Goal: Task Accomplishment & Management: Use online tool/utility

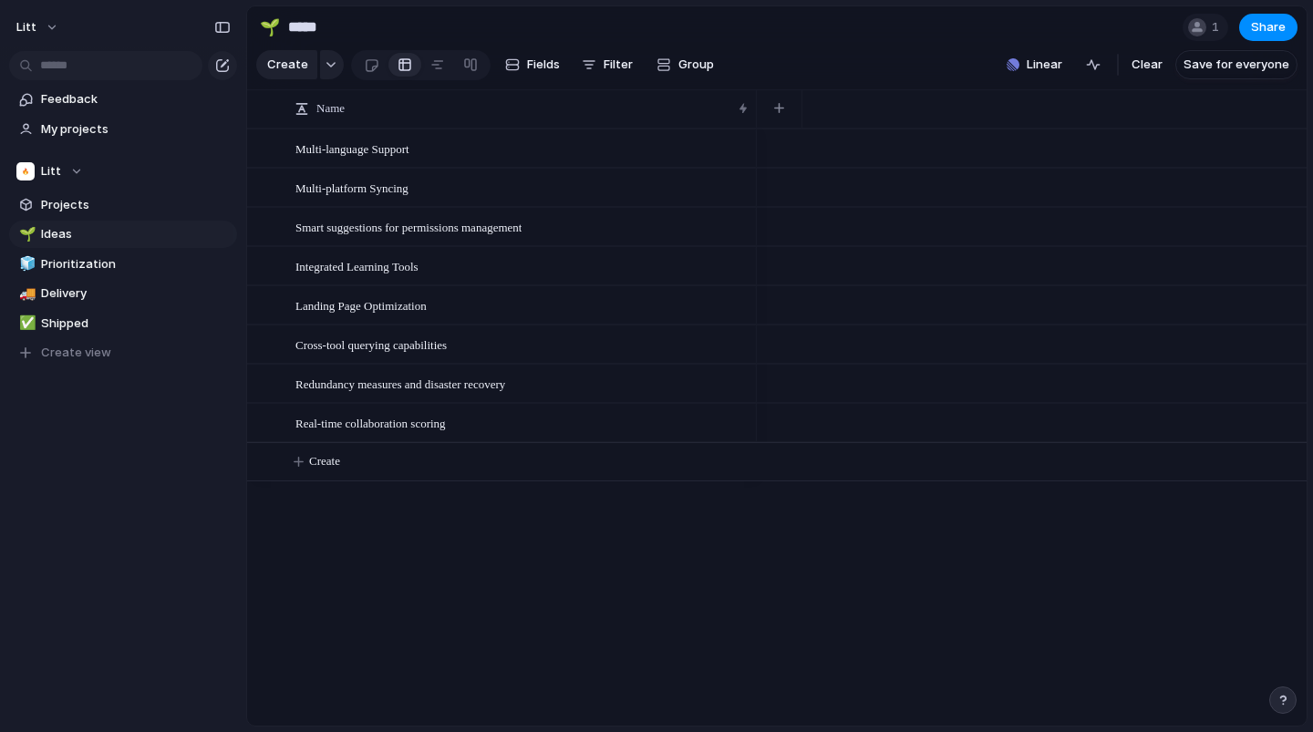
click at [636, 359] on div "3" at bounding box center [778, 367] width 1063 height 33
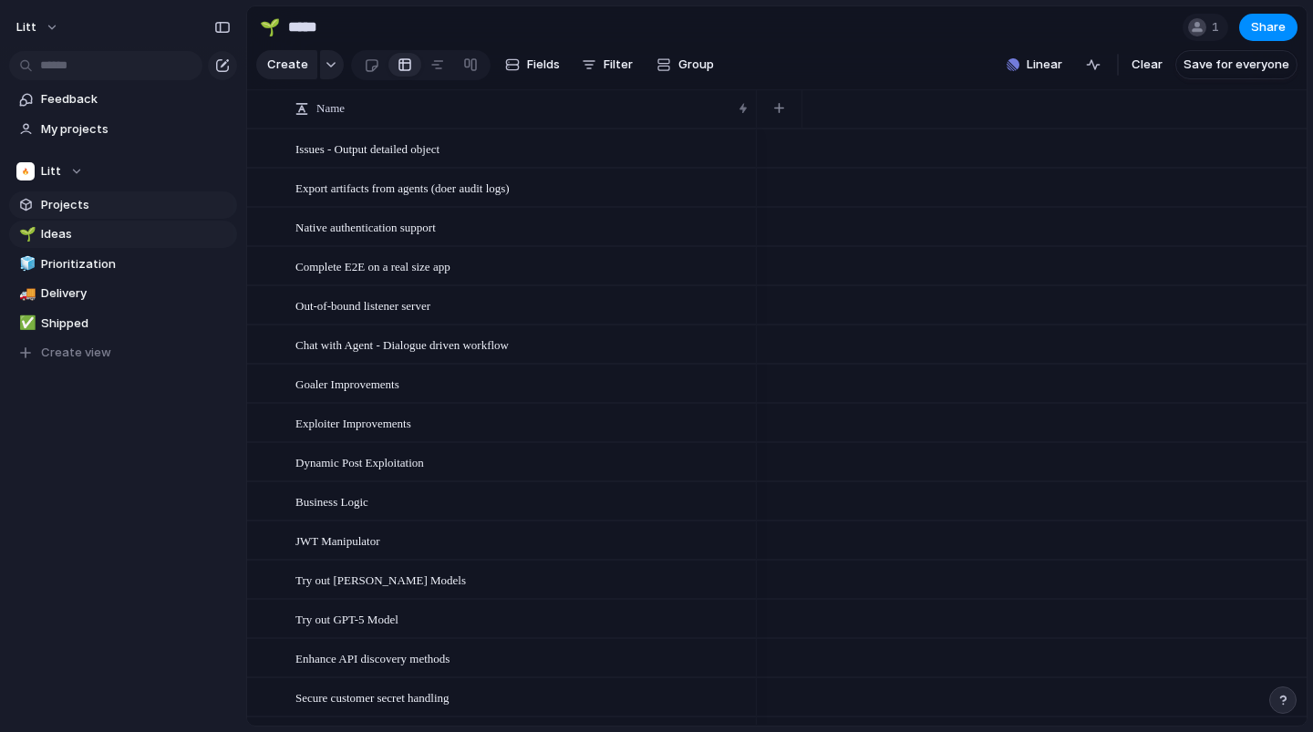
click at [57, 198] on span "Projects" at bounding box center [136, 205] width 190 height 18
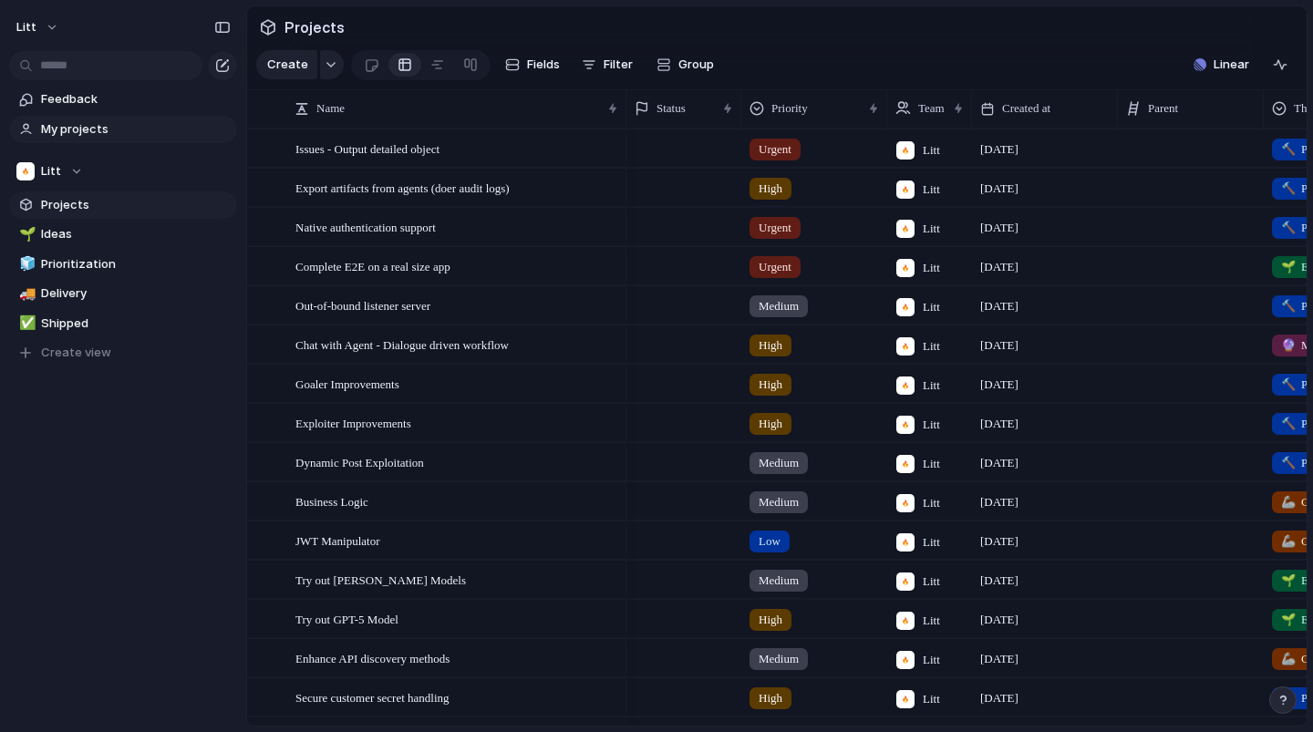
click at [81, 129] on span "My projects" at bounding box center [136, 129] width 190 height 18
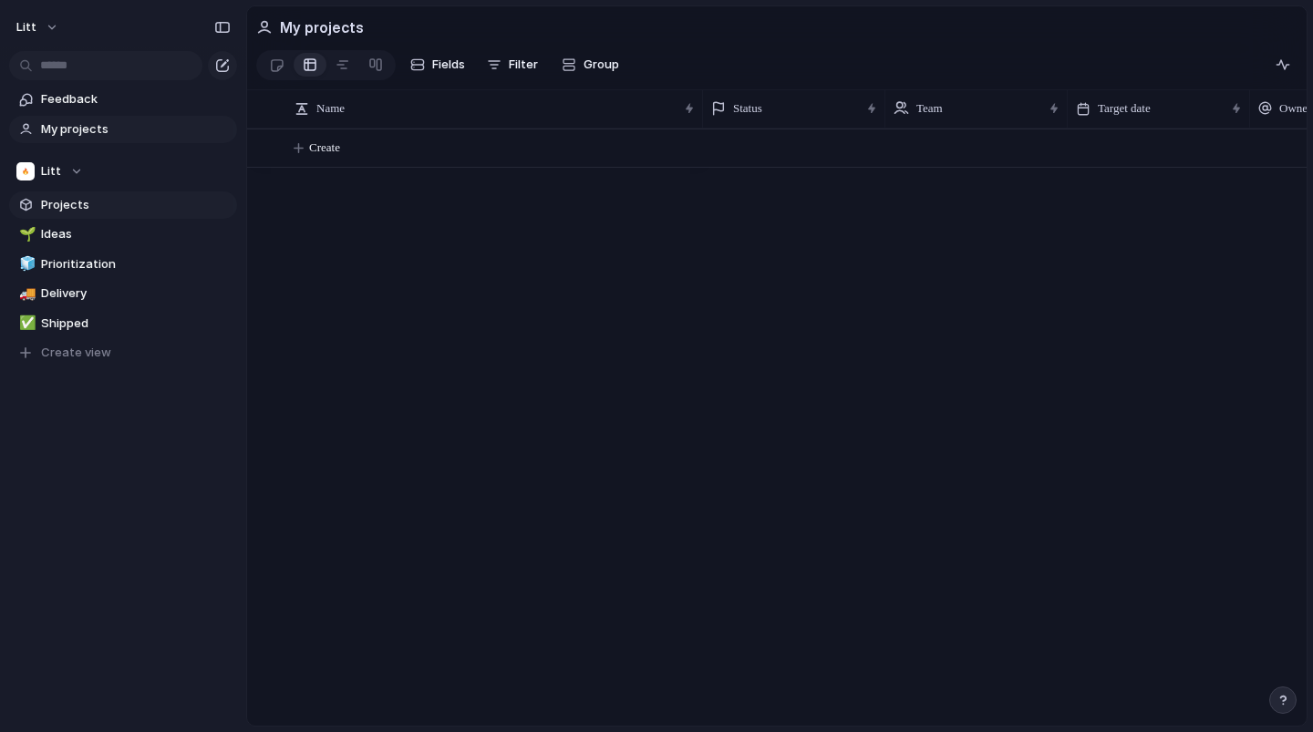
click at [78, 203] on span "Projects" at bounding box center [136, 205] width 190 height 18
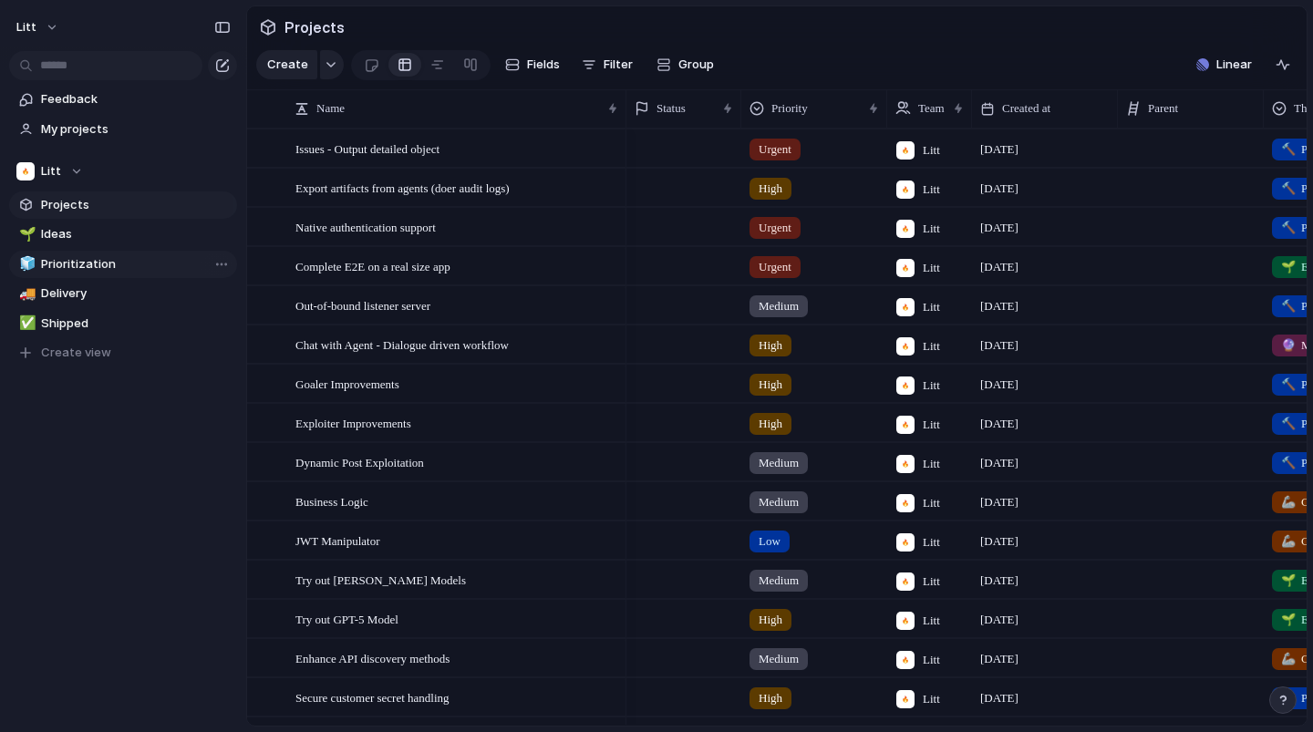
click at [78, 264] on span "Prioritization" at bounding box center [136, 264] width 190 height 18
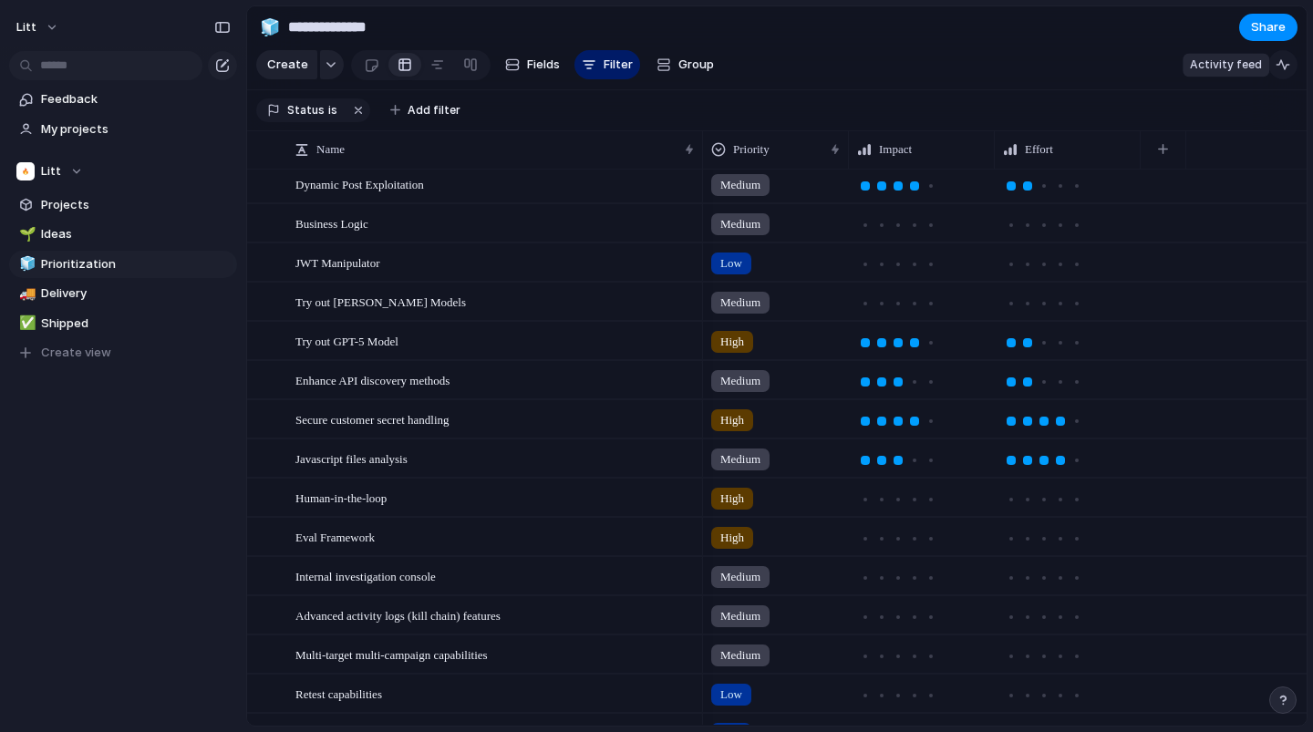
click at [1279, 69] on div "button" at bounding box center [1283, 64] width 15 height 15
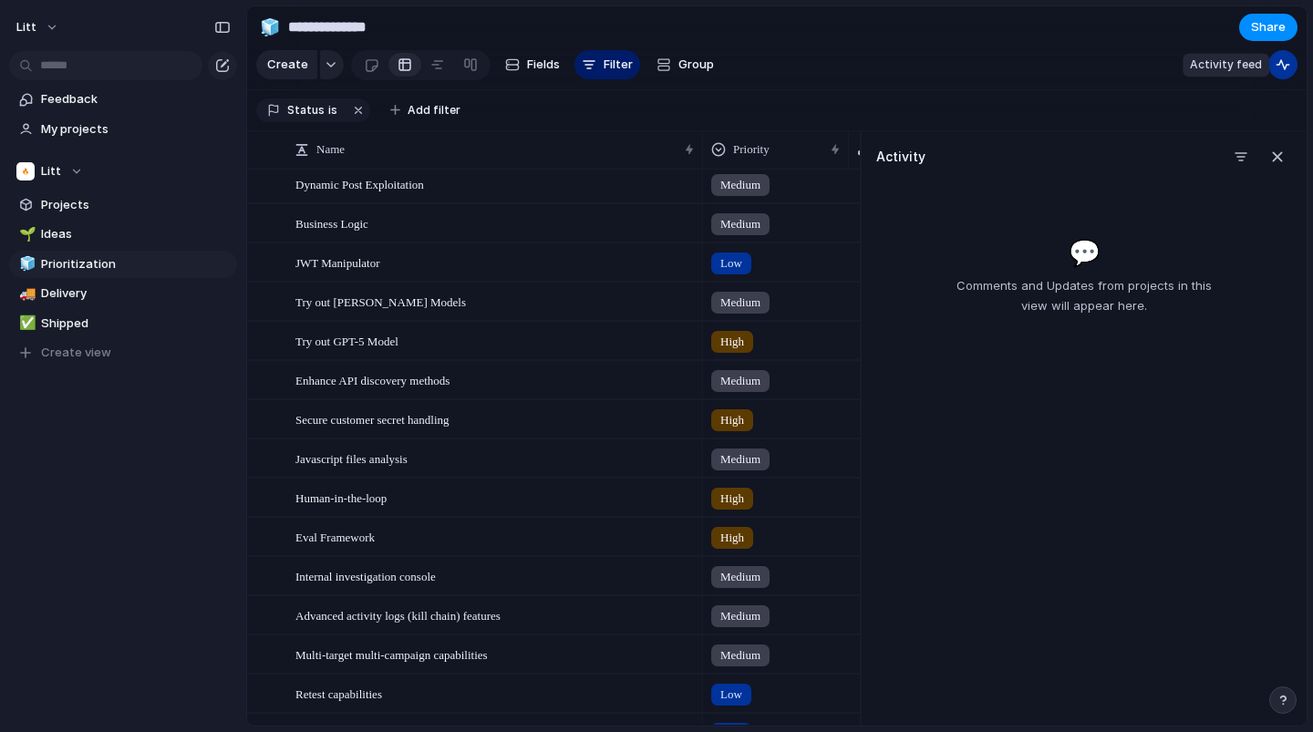
click at [1279, 69] on div "button" at bounding box center [1283, 64] width 15 height 15
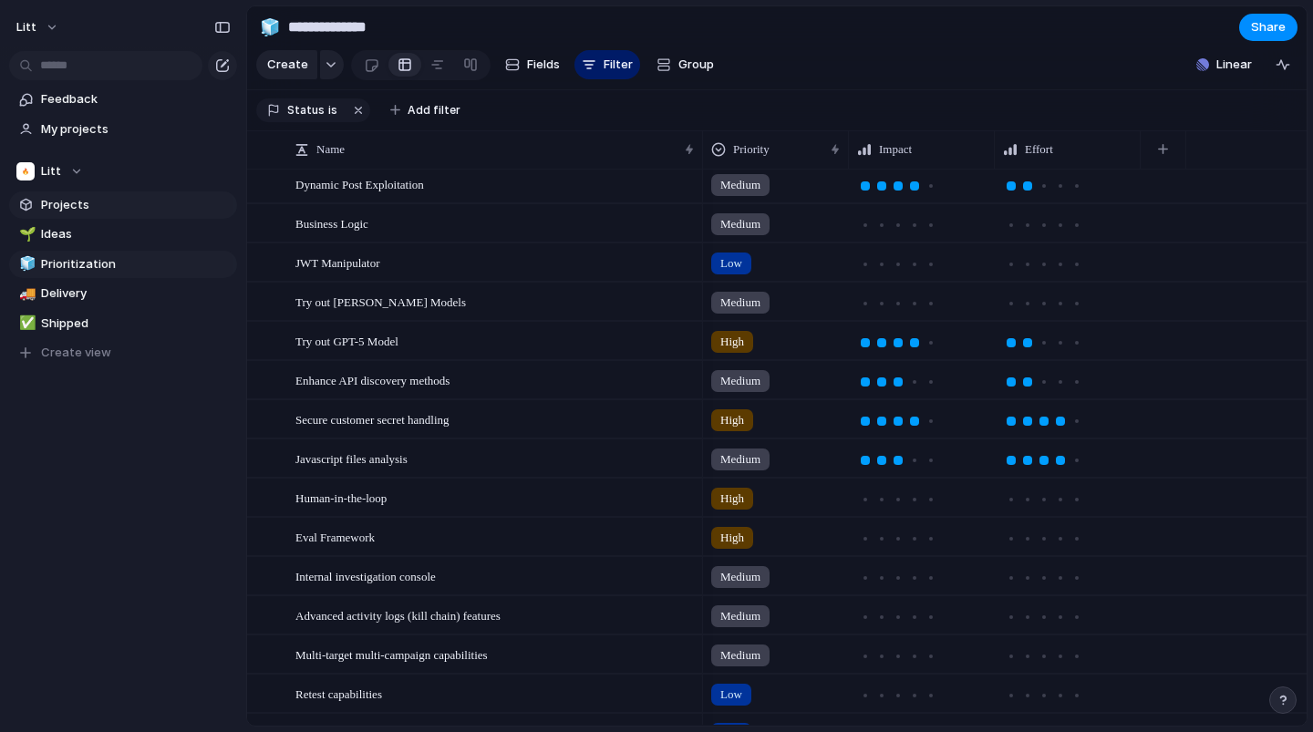
click at [61, 203] on span "Projects" at bounding box center [136, 205] width 190 height 18
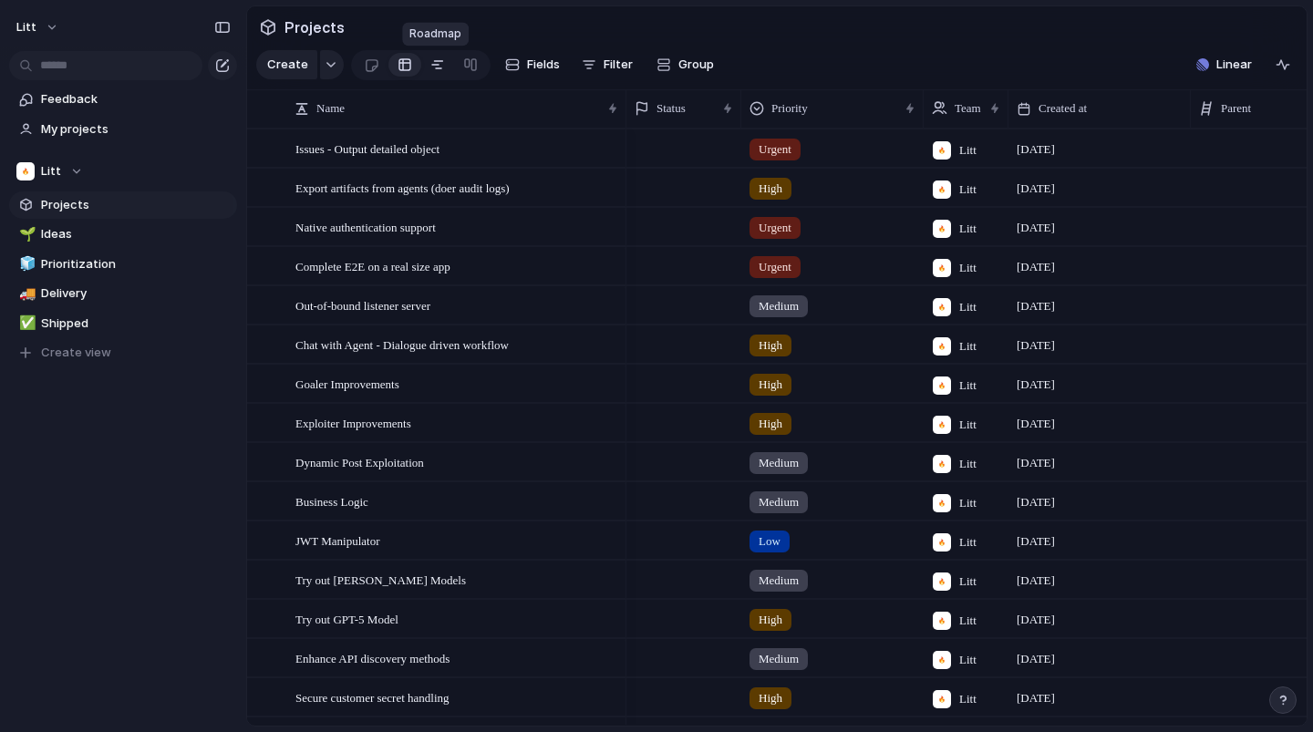
click at [430, 68] on div at bounding box center [437, 64] width 15 height 29
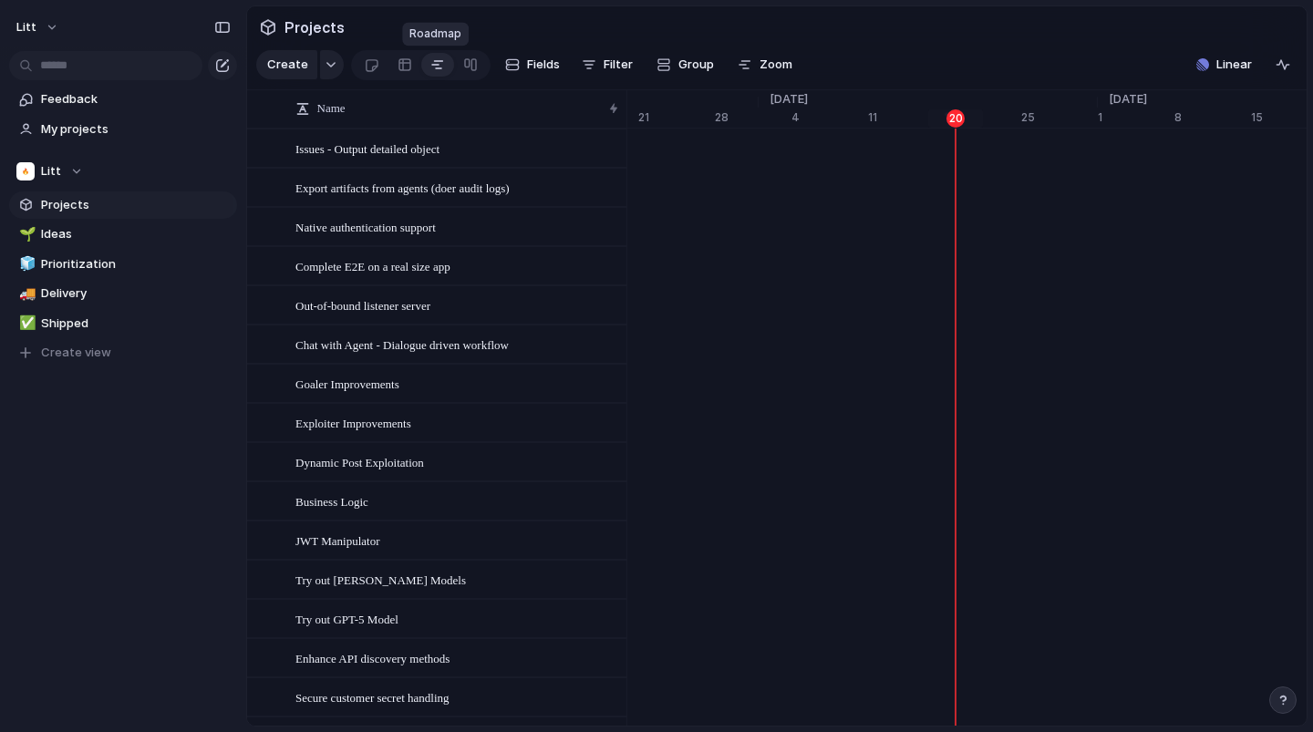
scroll to position [0, 11863]
click at [463, 66] on div at bounding box center [470, 64] width 15 height 29
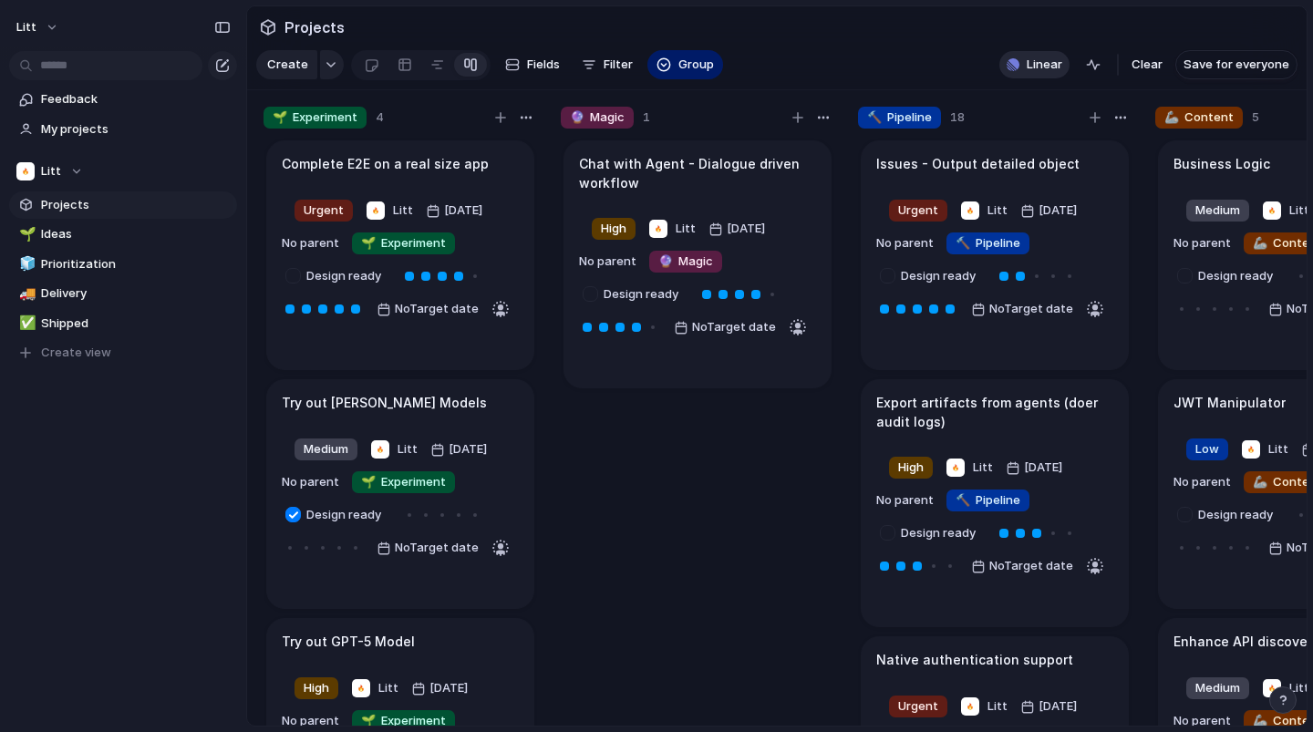
click at [1045, 67] on span "Linear" at bounding box center [1045, 65] width 36 height 18
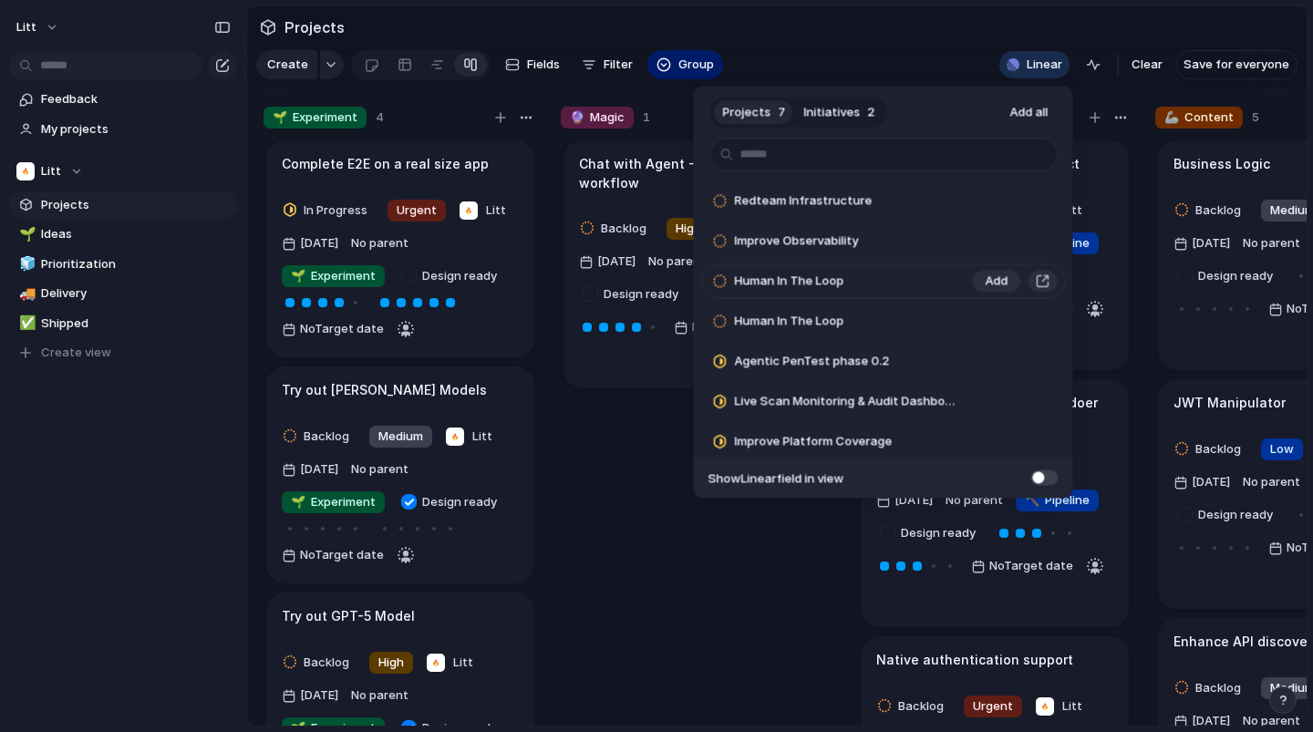
scroll to position [4, 0]
click at [606, 449] on div "Projects 7 Initiatives 2 Add all Redteam Infrastructure Add Improve Observabili…" at bounding box center [656, 366] width 1313 height 732
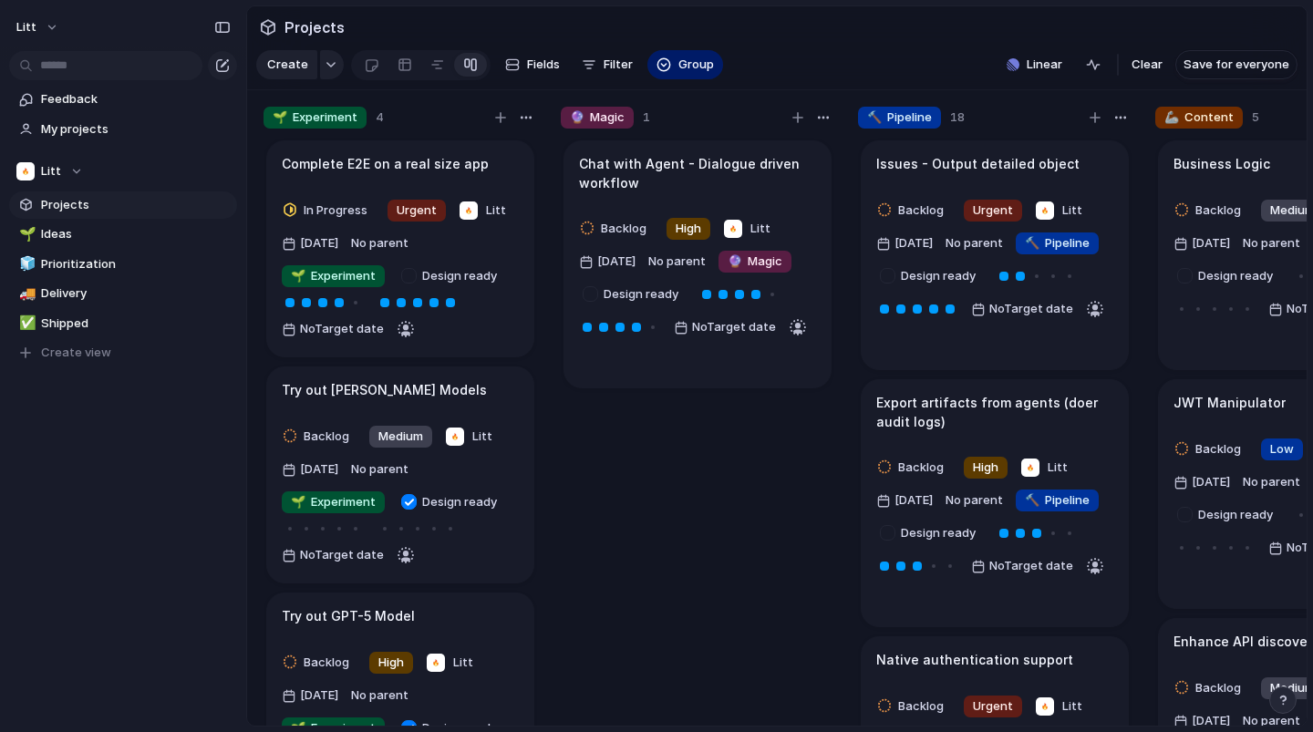
click at [386, 166] on h1 "Complete E2E on a real size app" at bounding box center [385, 164] width 207 height 20
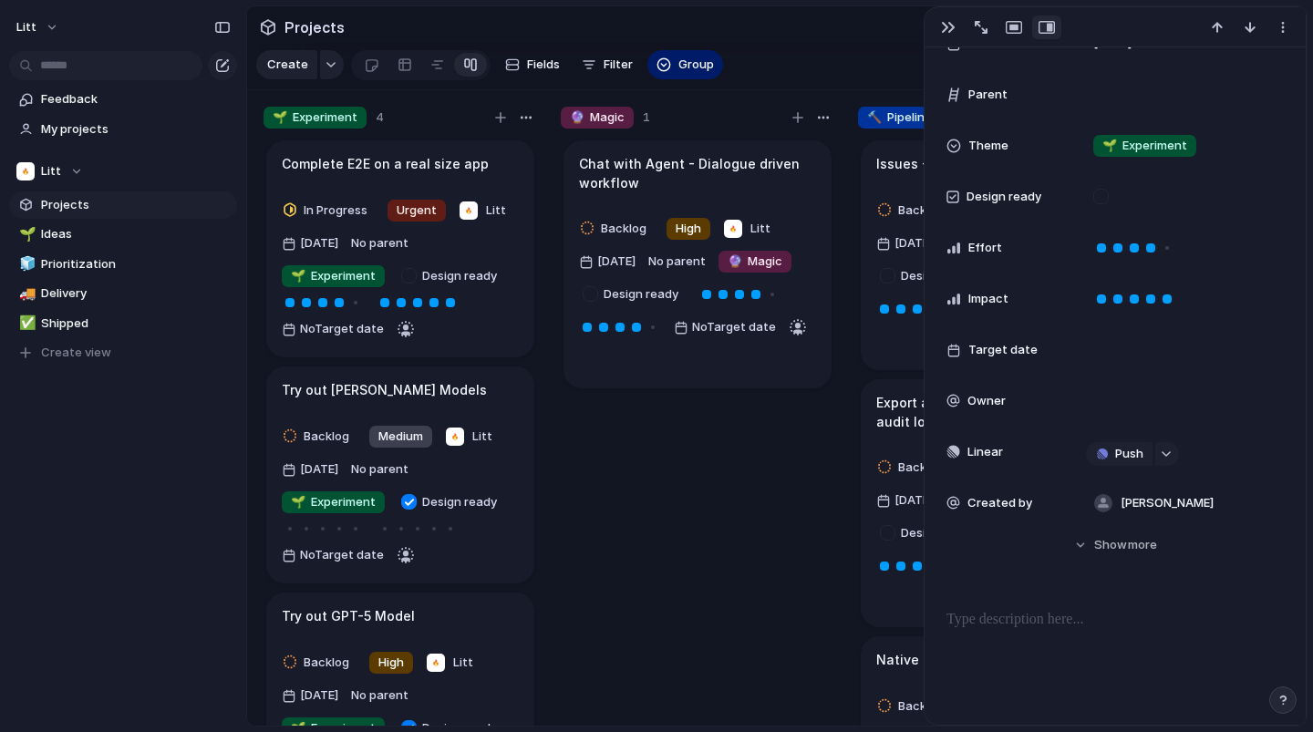
scroll to position [324, 0]
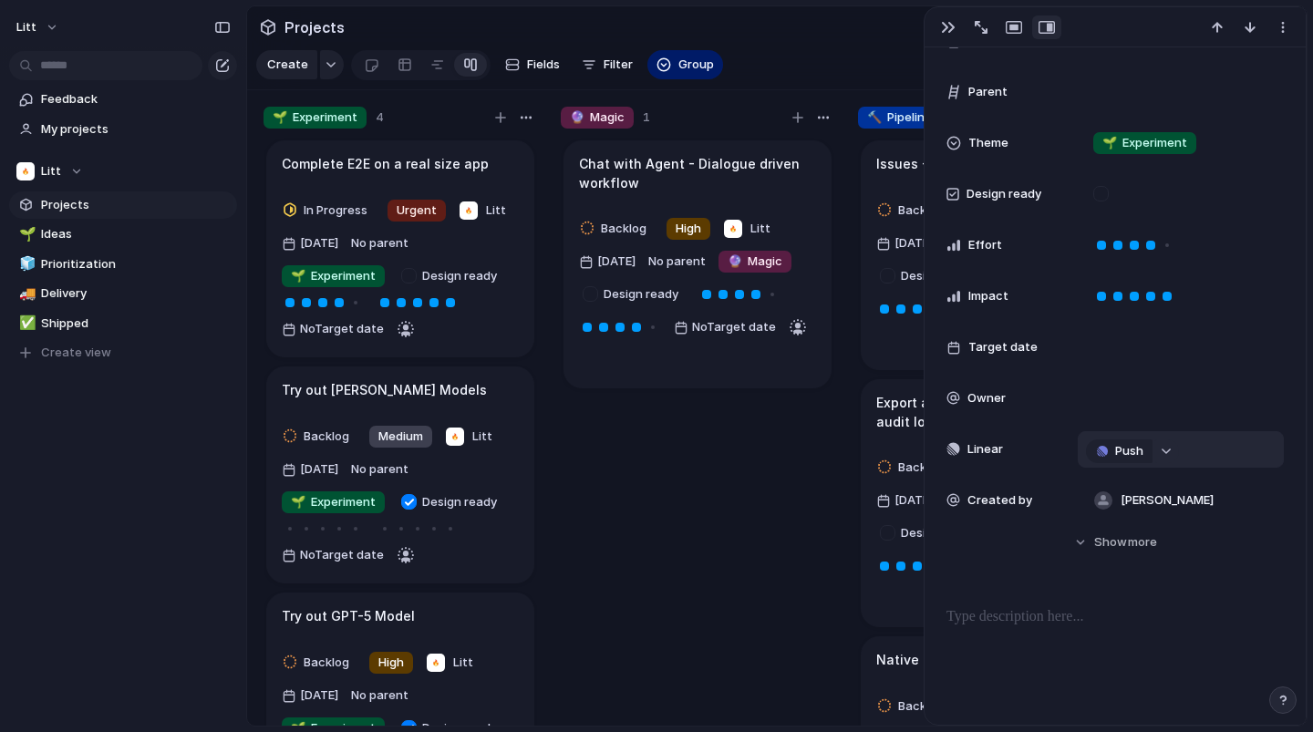
click at [1166, 455] on button "button" at bounding box center [1167, 452] width 24 height 24
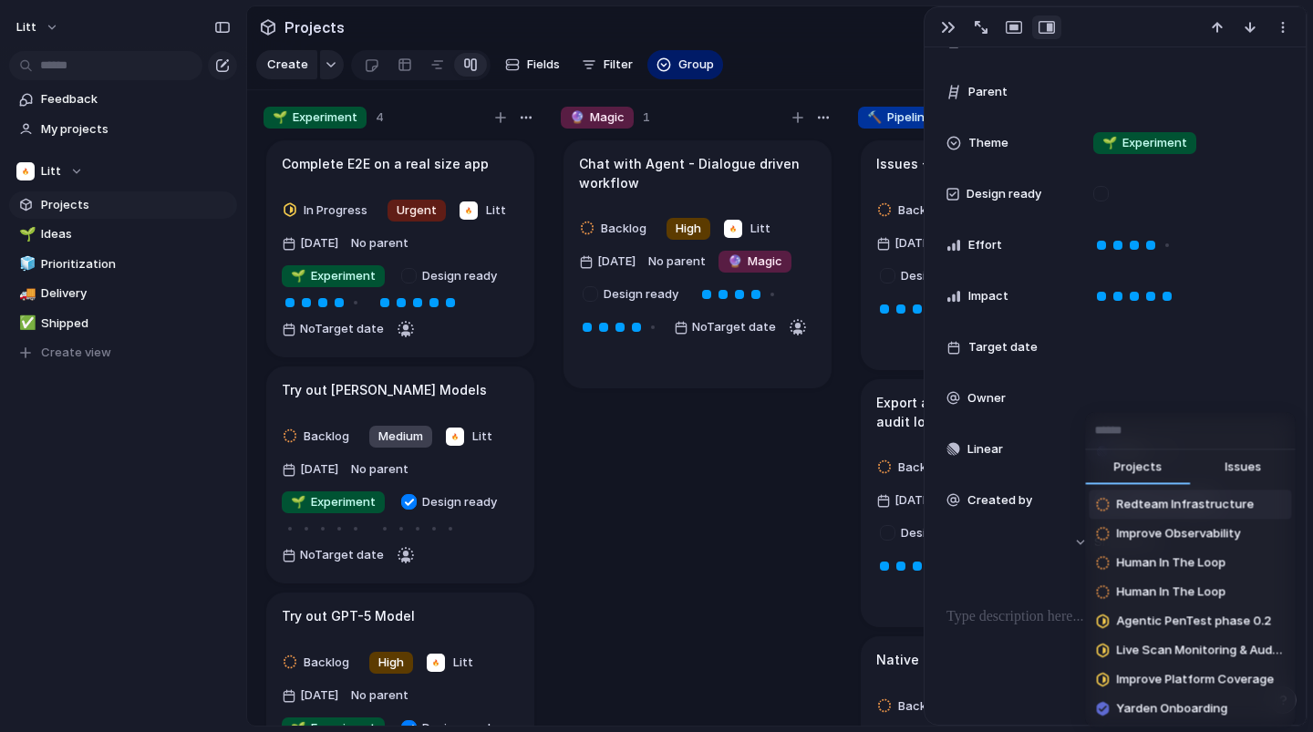
click at [1165, 440] on input "text" at bounding box center [1190, 430] width 210 height 36
click at [1143, 398] on div "Projects Issues Redteam Infrastructure Improve Observability Human In The Loop …" at bounding box center [656, 366] width 1313 height 732
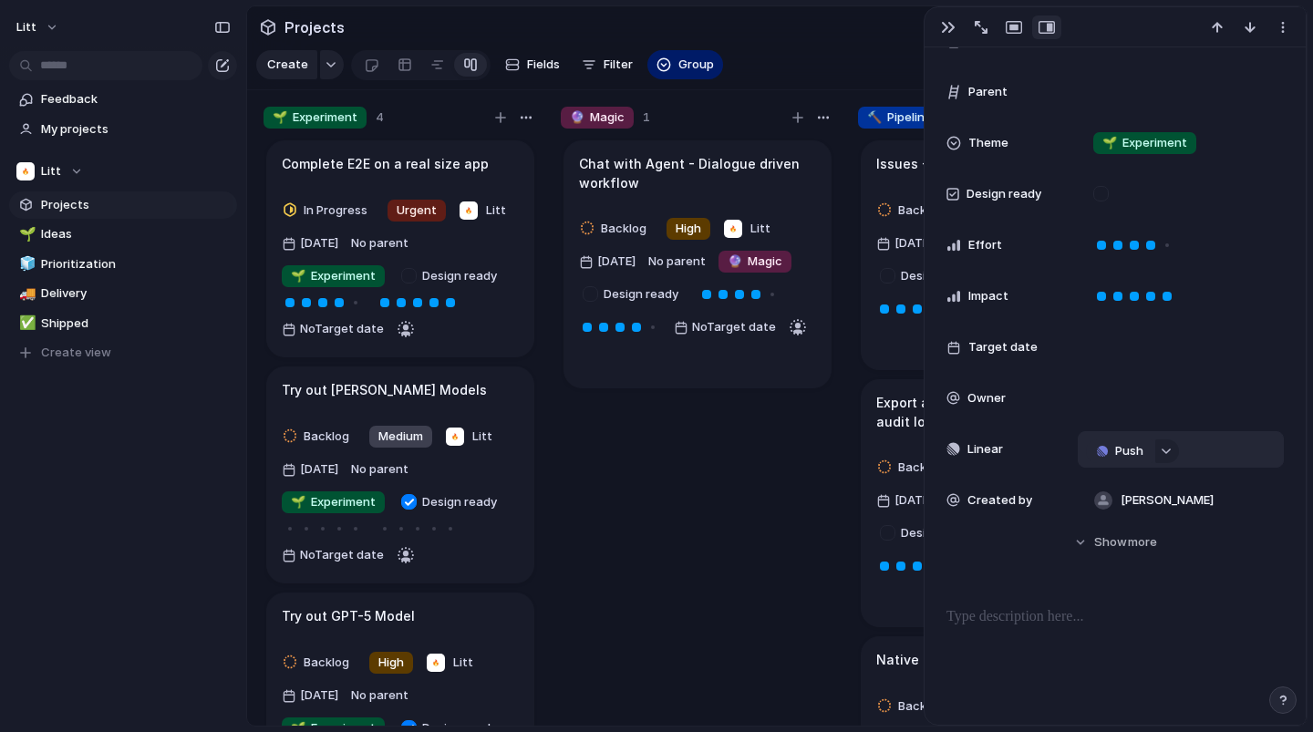
click at [1118, 450] on span "Push" at bounding box center [1129, 451] width 28 height 18
click at [1104, 480] on span "Project" at bounding box center [1099, 486] width 42 height 18
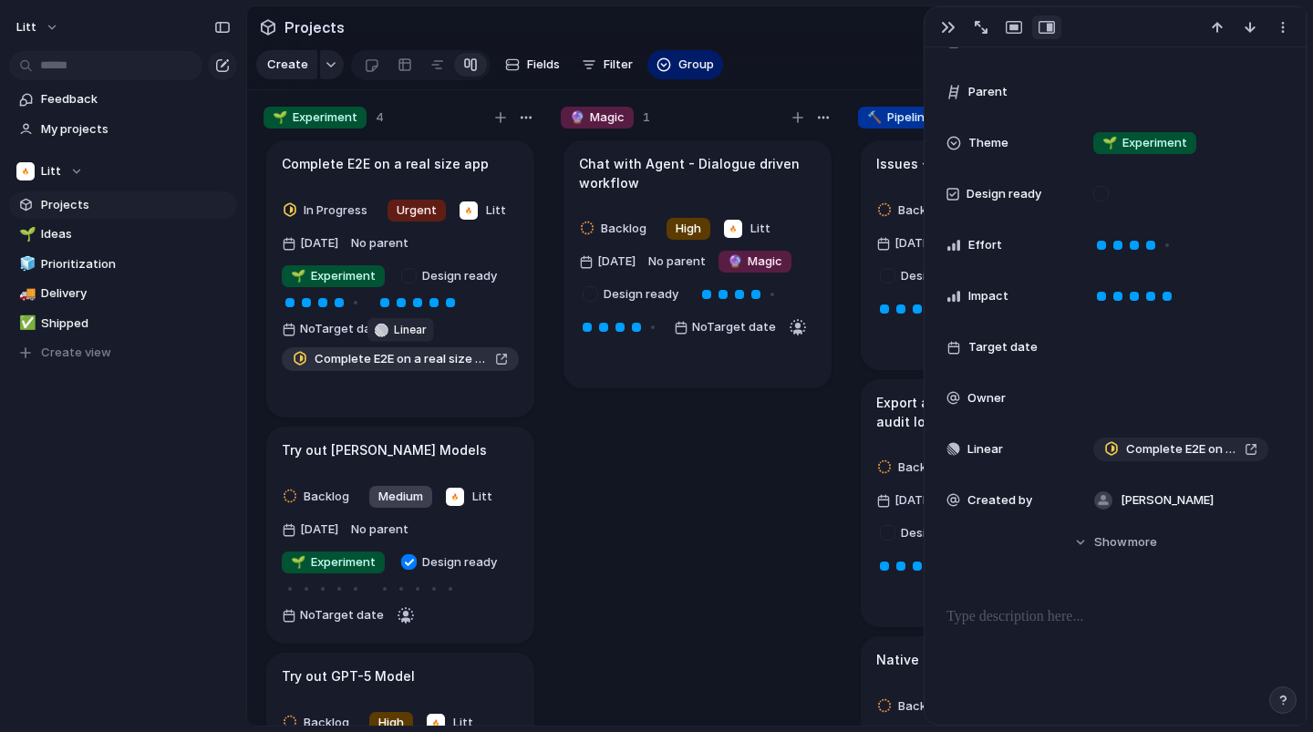
click at [450, 357] on span "Complete E2E on a real size app" at bounding box center [401, 359] width 173 height 18
click at [951, 25] on div "button" at bounding box center [948, 27] width 15 height 15
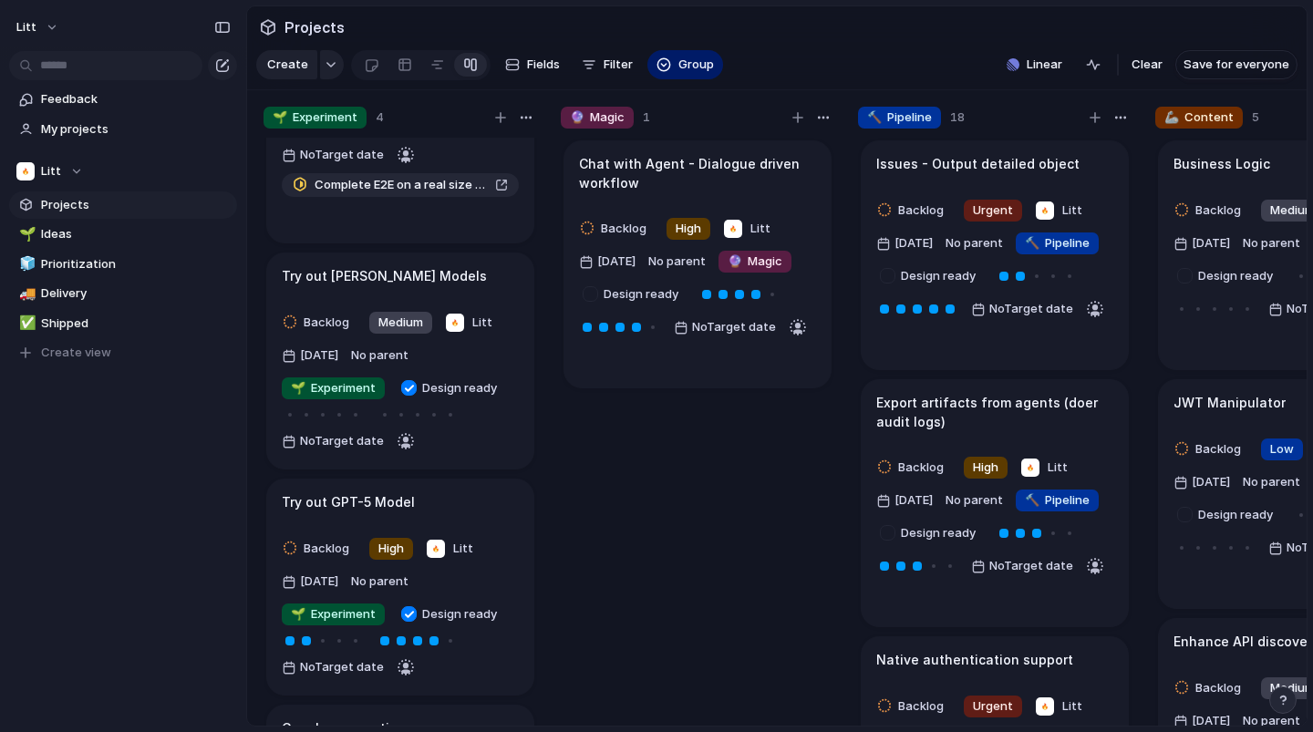
scroll to position [190, 0]
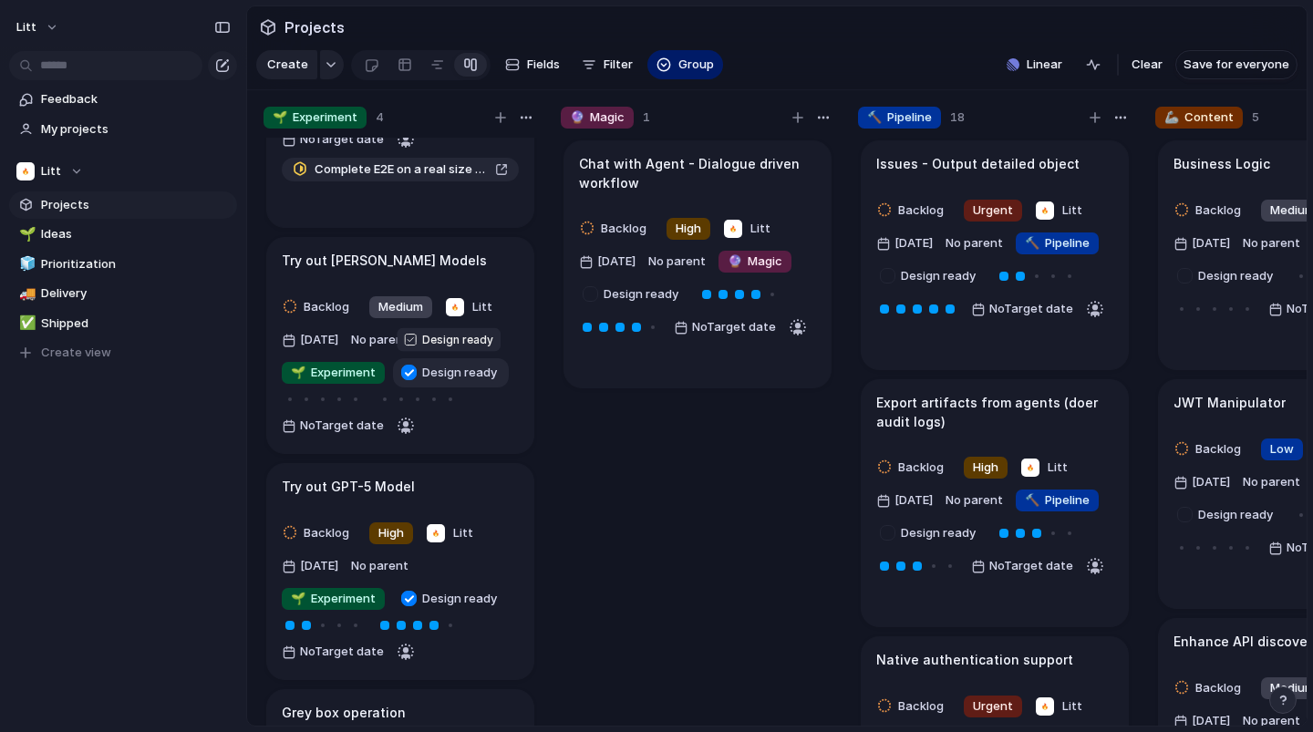
click at [462, 369] on span "Design ready" at bounding box center [463, 373] width 82 height 18
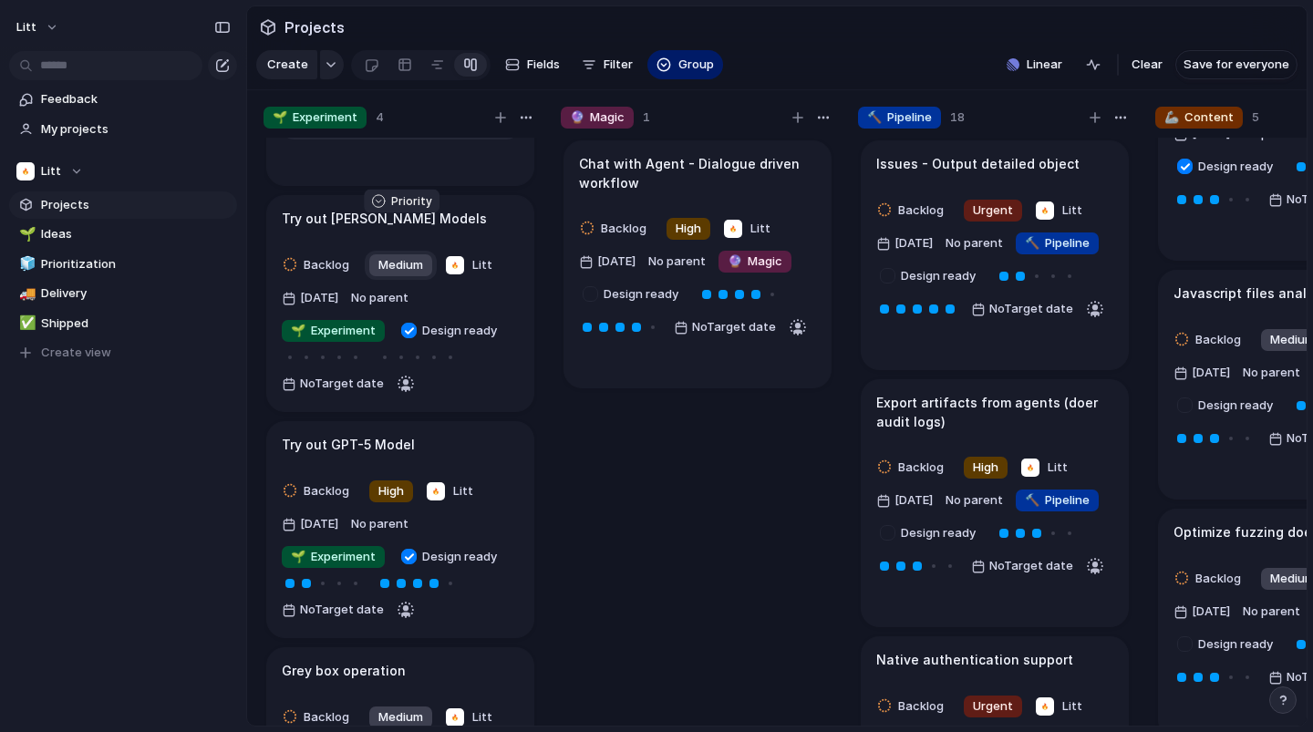
scroll to position [371, 0]
